Goal: Task Accomplishment & Management: Manage account settings

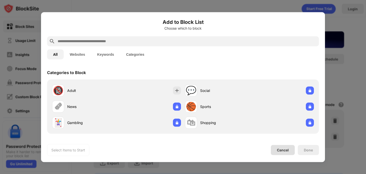
click at [282, 149] on div "Cancel" at bounding box center [283, 150] width 12 height 4
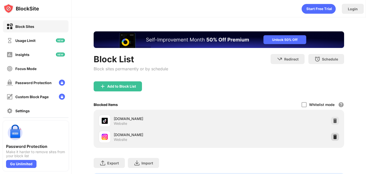
click at [336, 138] on img at bounding box center [335, 137] width 5 height 5
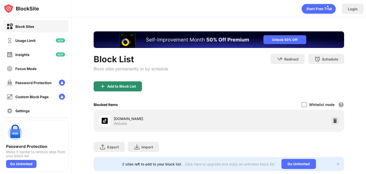
click at [127, 87] on div "Add to Block List" at bounding box center [121, 87] width 29 height 4
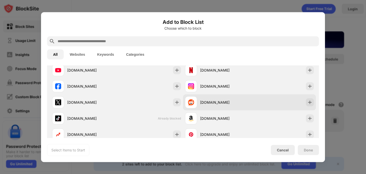
scroll to position [96, 0]
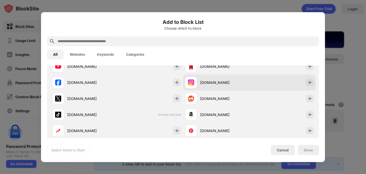
click at [217, 77] on div "instagram.com" at bounding box center [217, 83] width 64 height 12
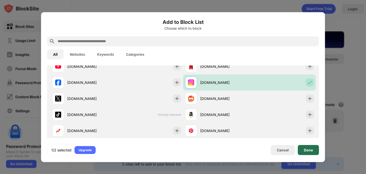
drag, startPoint x: 308, startPoint y: 151, endPoint x: 307, endPoint y: 154, distance: 2.9
click at [308, 151] on div "Done" at bounding box center [308, 150] width 9 height 4
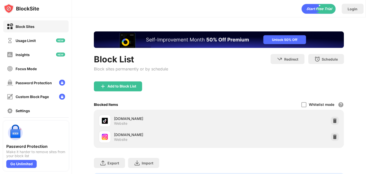
scroll to position [0, 0]
click at [334, 122] on img at bounding box center [335, 121] width 5 height 5
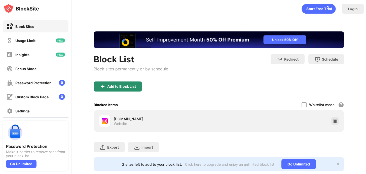
click at [126, 85] on div "Add to Block List" at bounding box center [121, 87] width 29 height 4
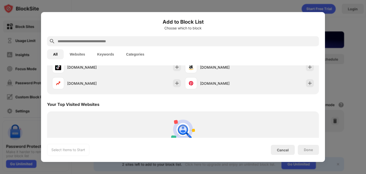
scroll to position [119, 0]
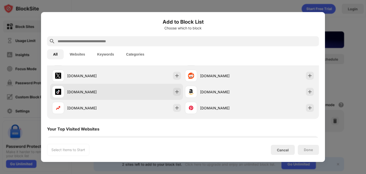
click at [157, 94] on div "tiktok.com" at bounding box center [116, 92] width 133 height 16
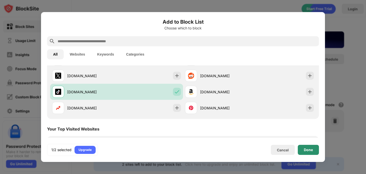
click at [312, 150] on div "Done" at bounding box center [308, 150] width 9 height 4
